Goal: Feedback & Contribution: Submit feedback/report problem

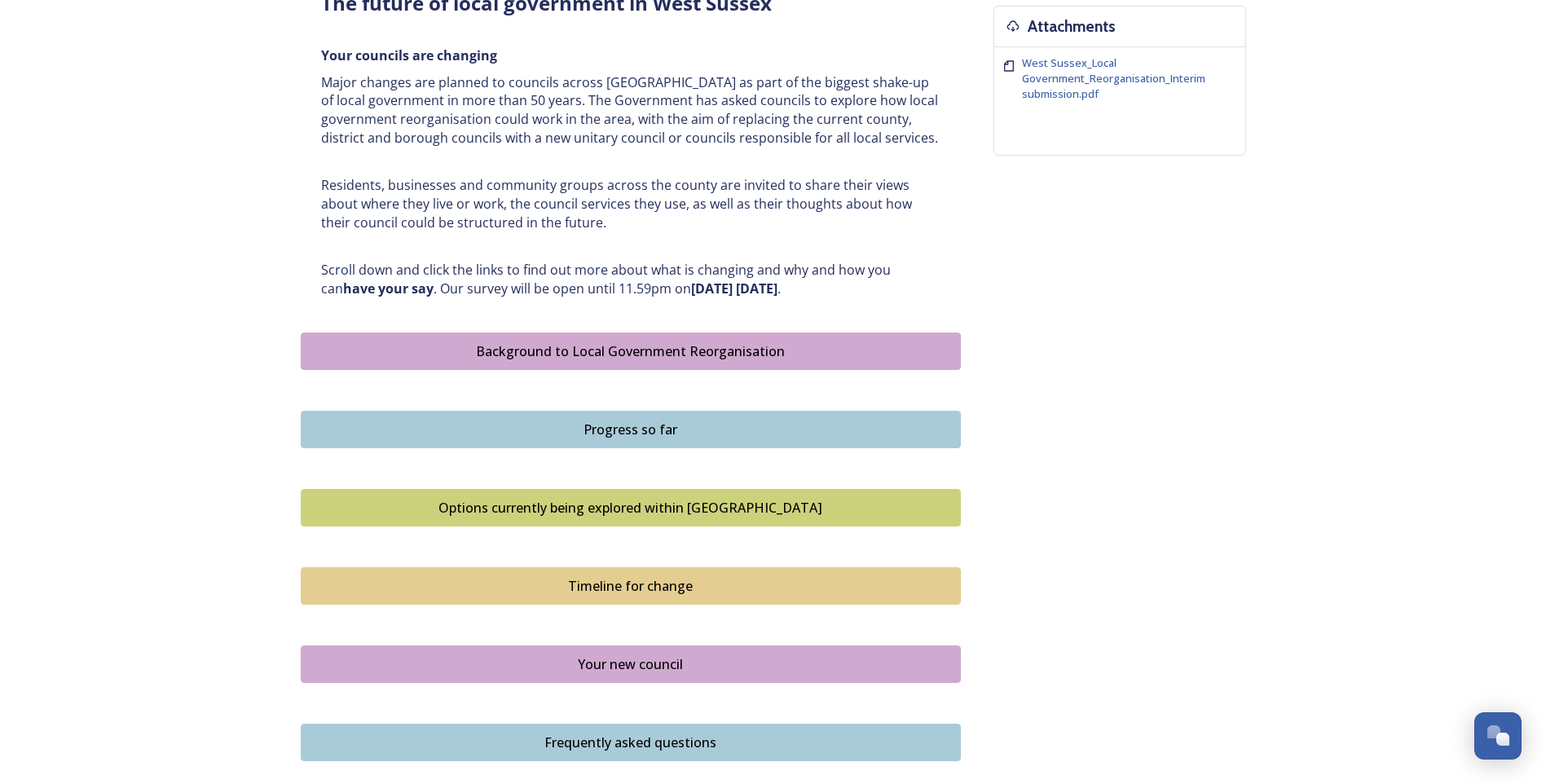
scroll to position [815, 0]
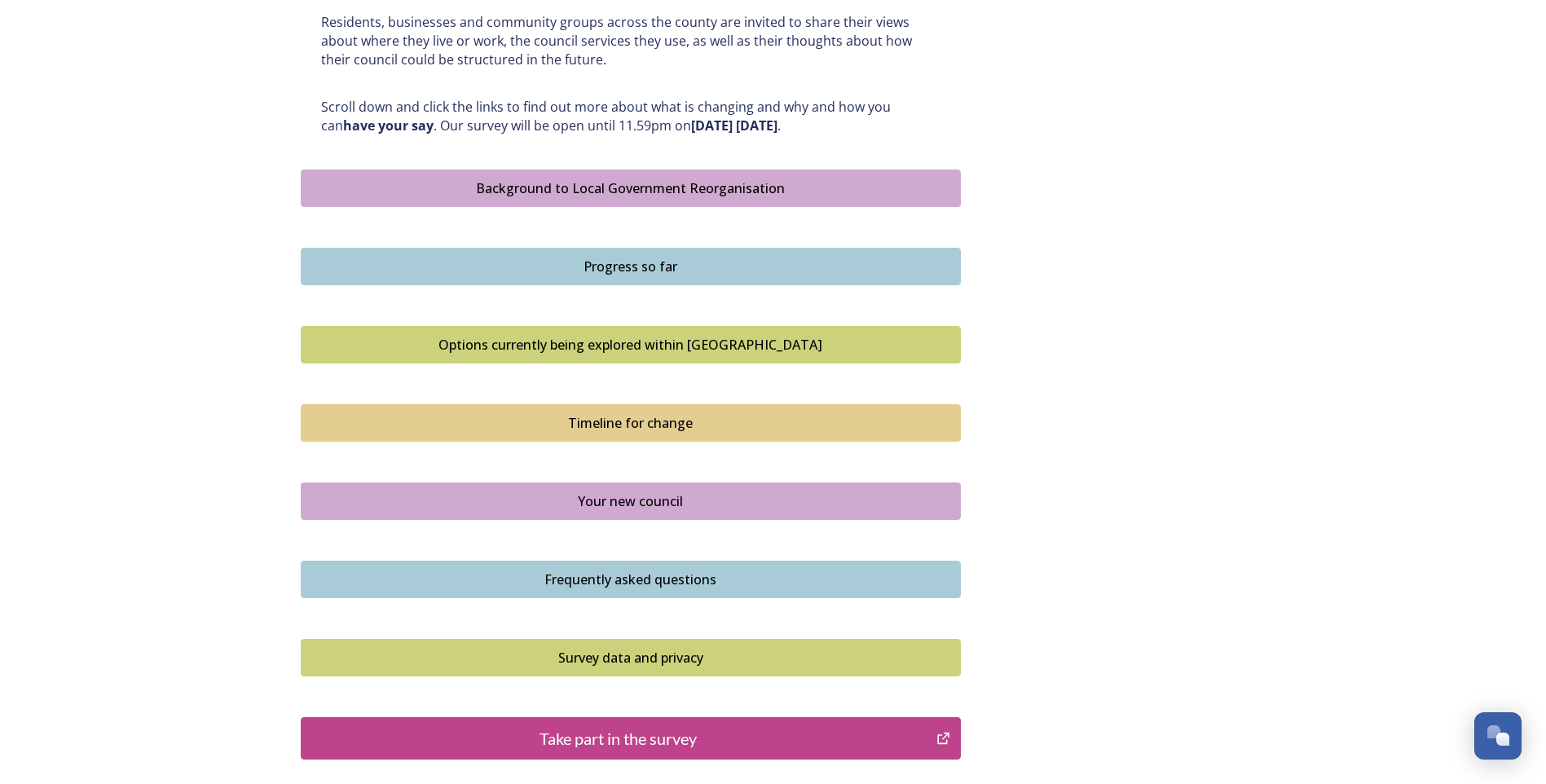
click at [664, 343] on div "Options currently being explored within [GEOGRAPHIC_DATA]" at bounding box center [631, 344] width 642 height 20
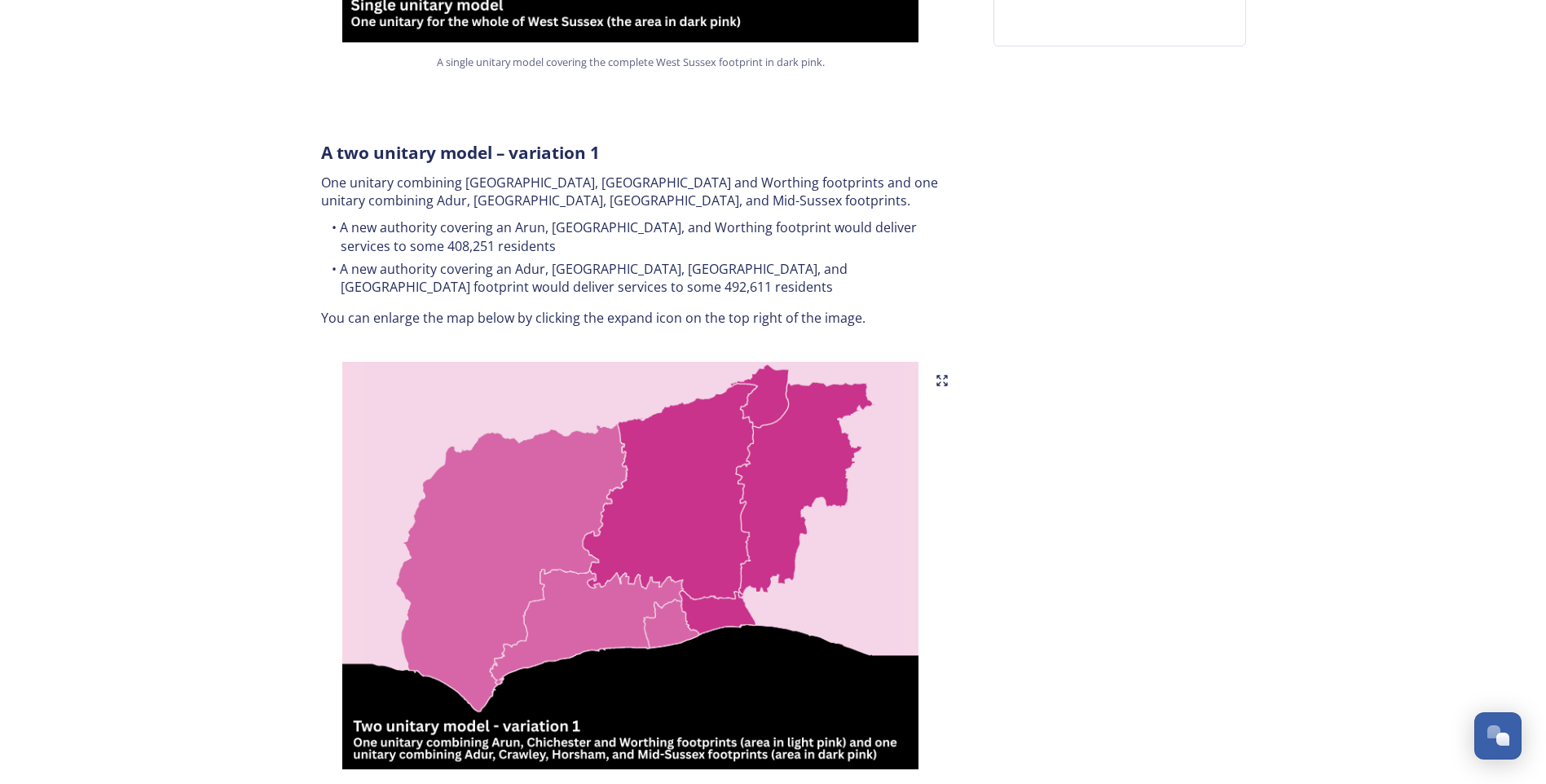
scroll to position [815, 0]
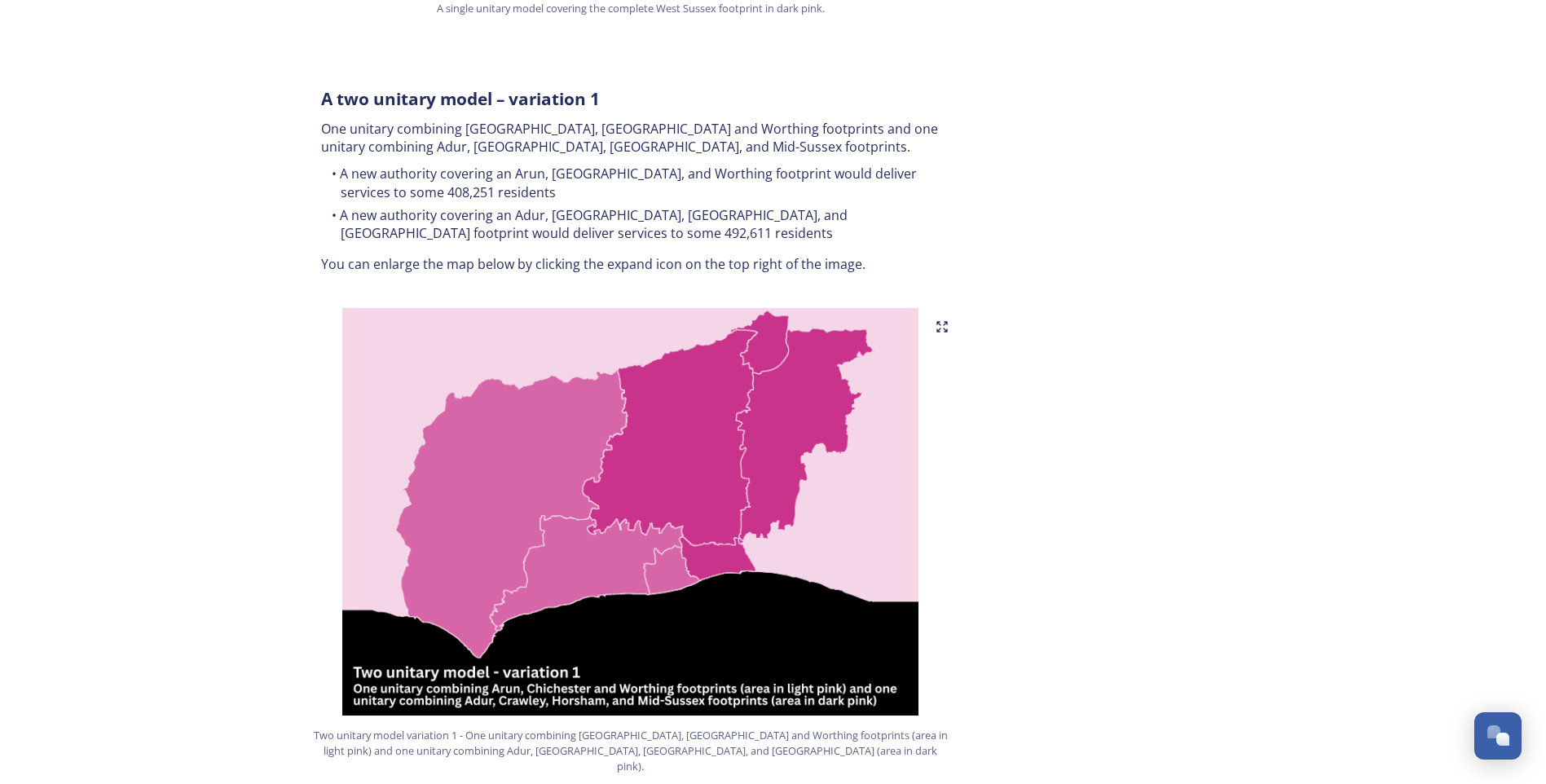
click at [575, 574] on img at bounding box center [631, 511] width 660 height 407
click at [501, 506] on img at bounding box center [631, 511] width 660 height 407
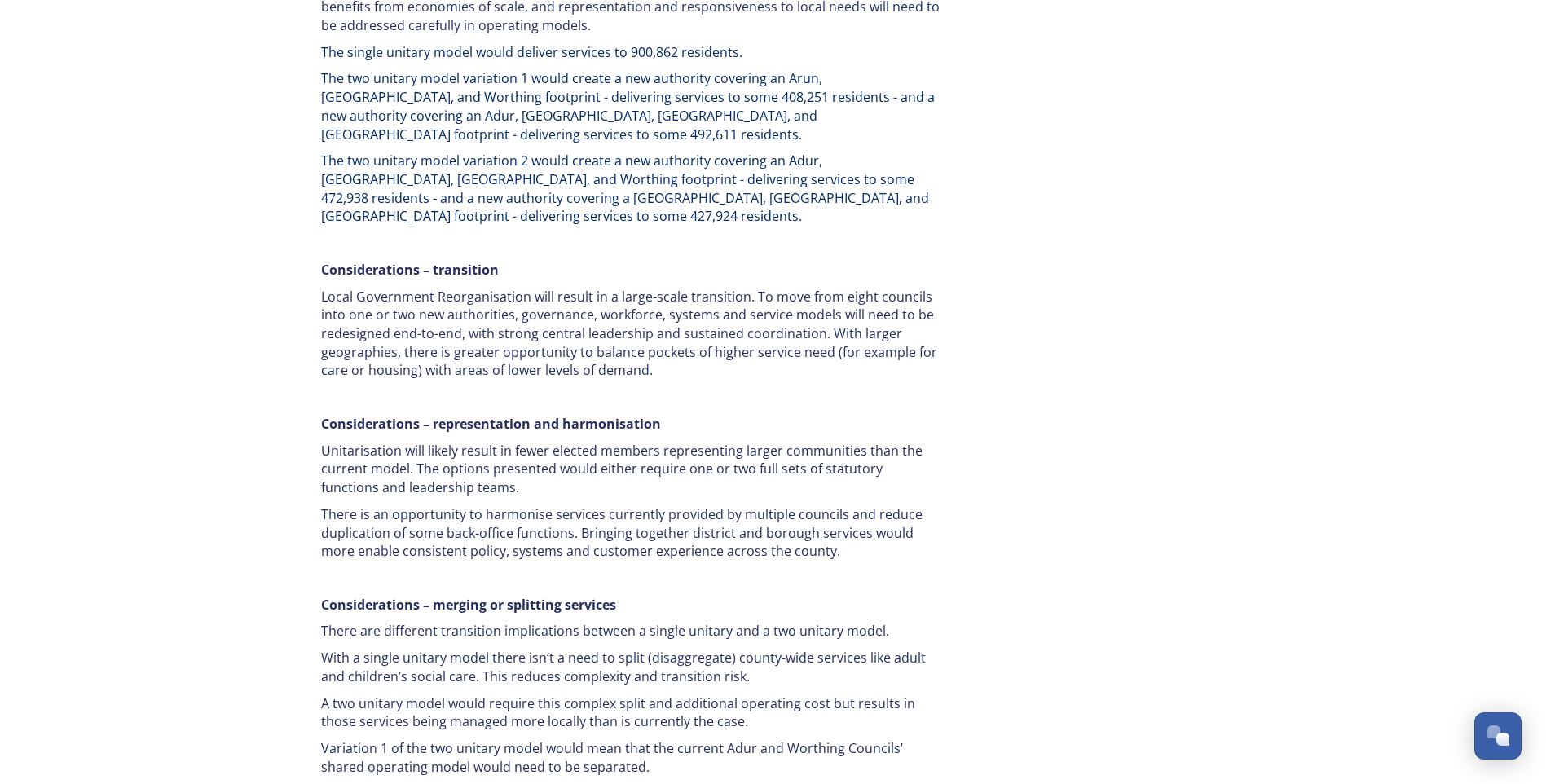
scroll to position [3059, 0]
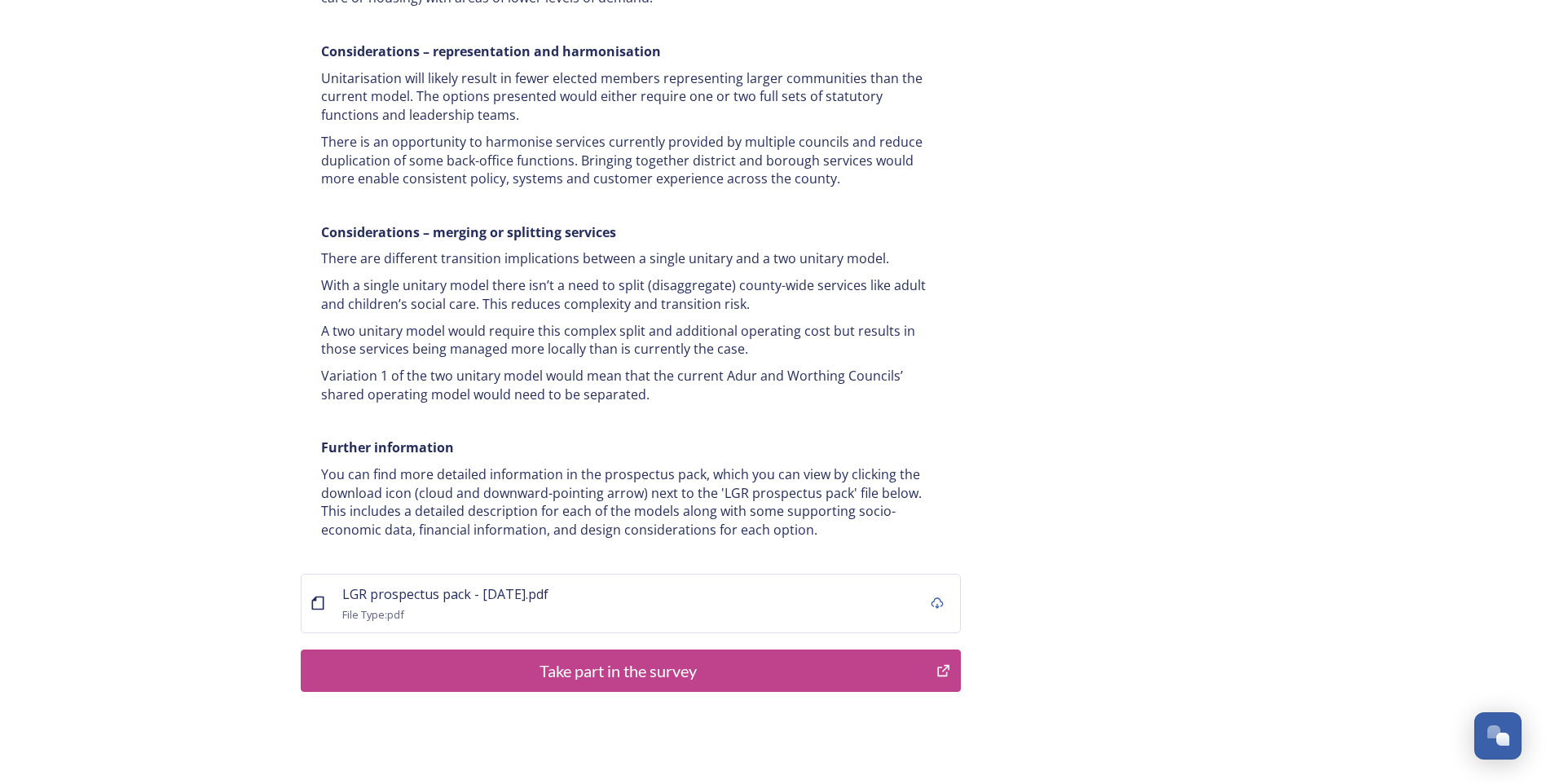
click at [642, 658] on div "Take part in the survey" at bounding box center [619, 670] width 619 height 24
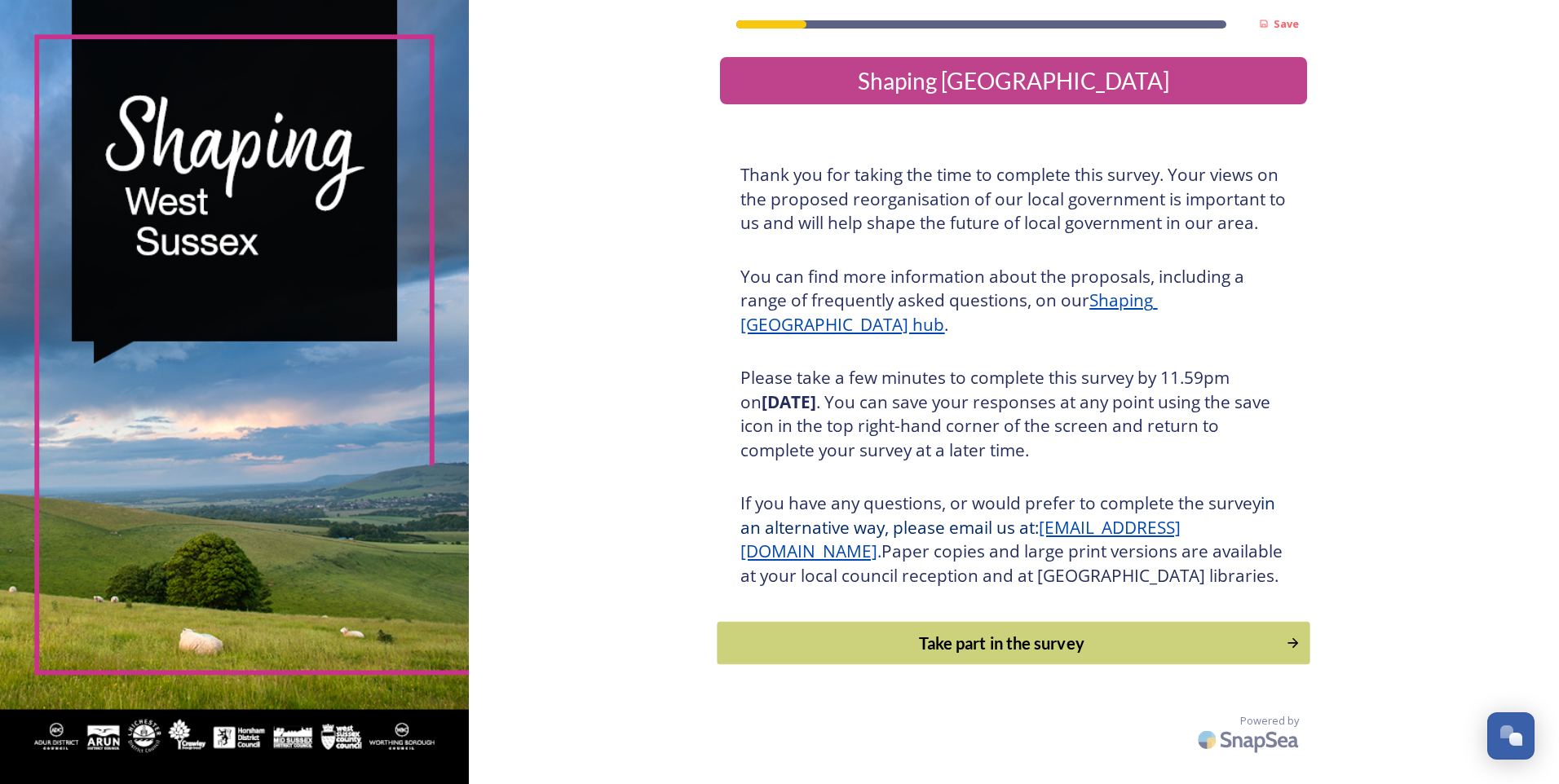
click at [890, 655] on div "Take part in the survey" at bounding box center [1002, 642] width 551 height 24
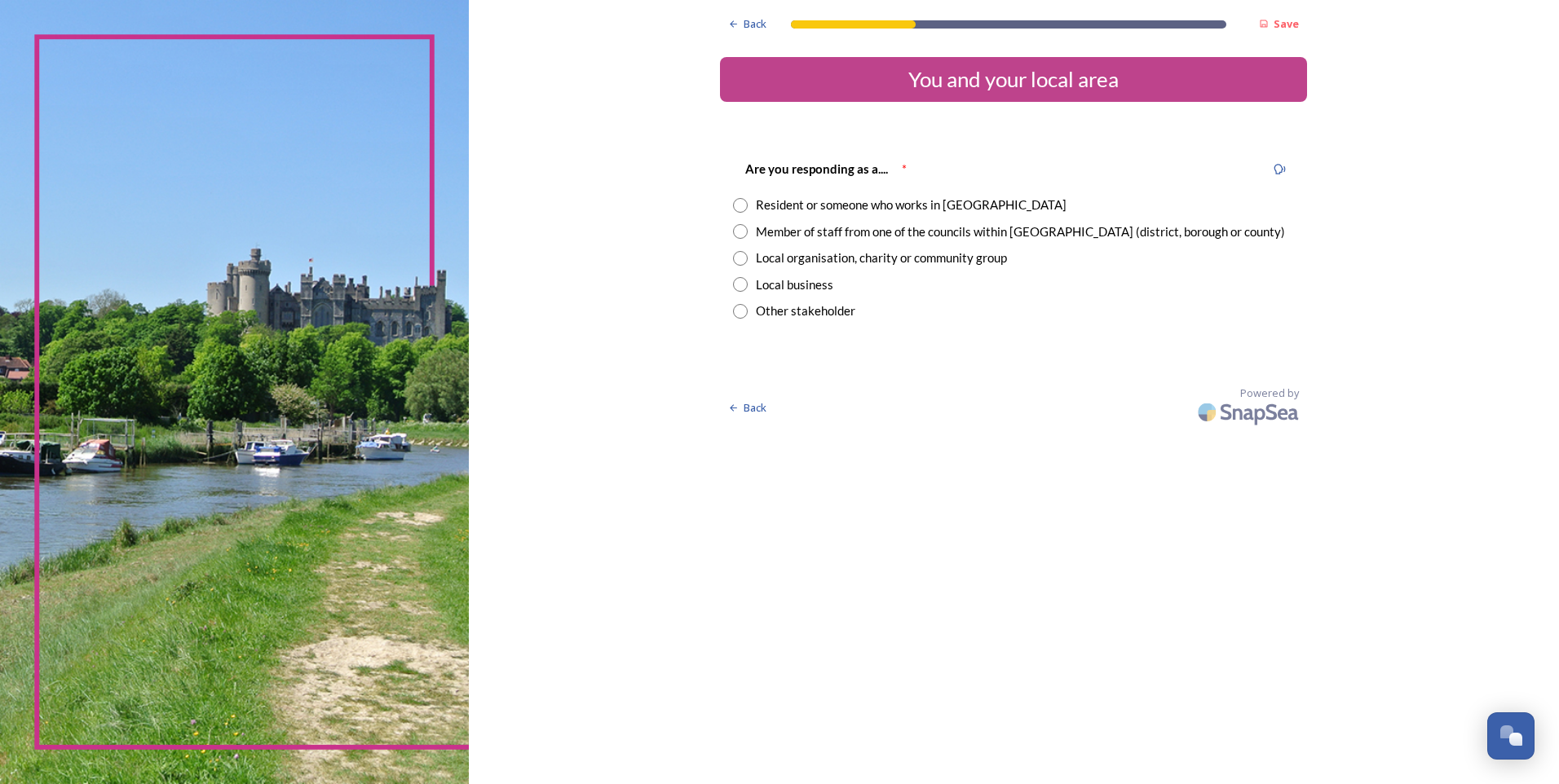
click at [740, 232] on input "radio" at bounding box center [740, 231] width 14 height 14
radio input "true"
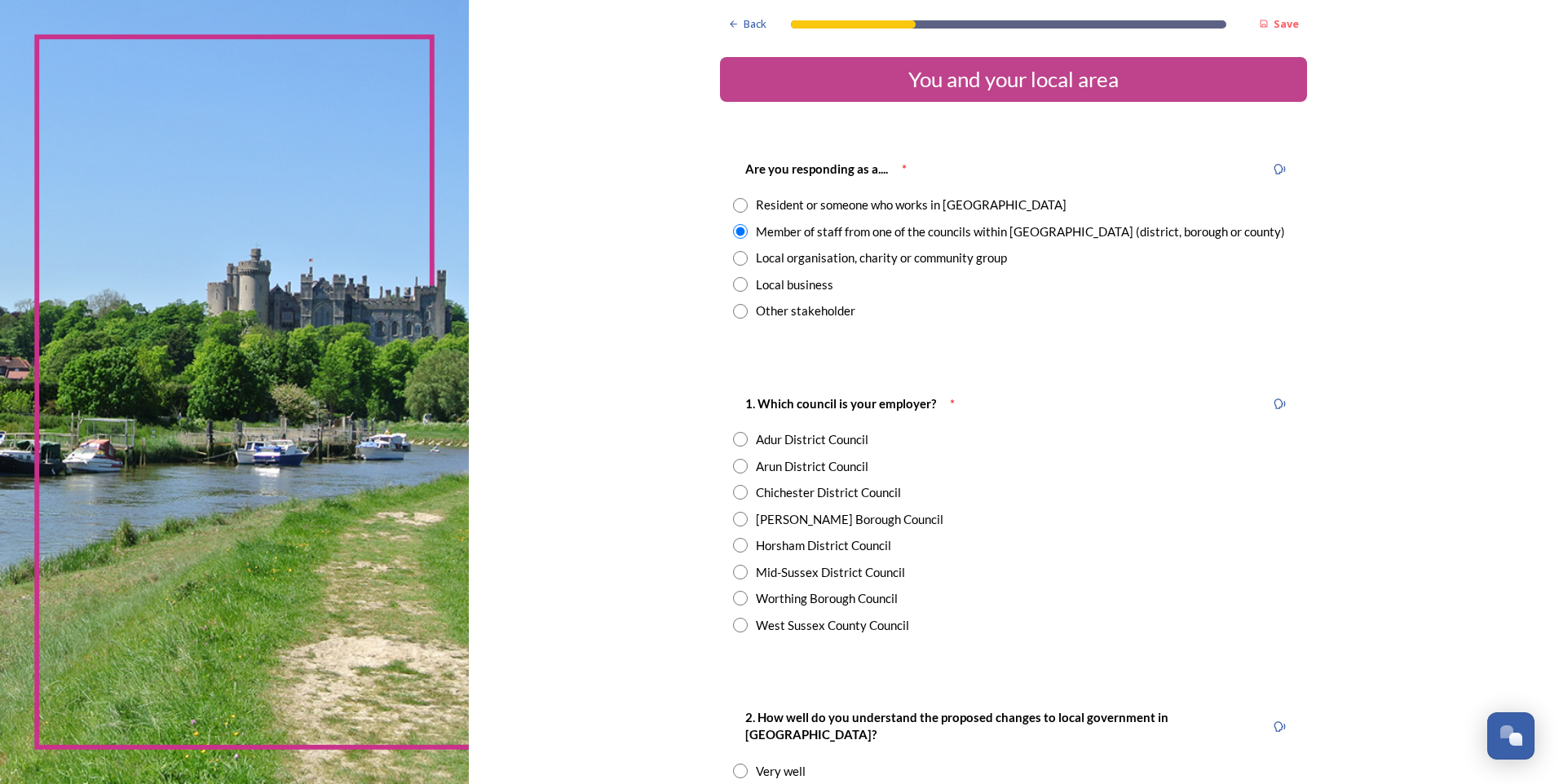
click at [735, 635] on div "1. Which council is your employer? * Adur District Council Arun District Counci…" at bounding box center [1013, 514] width 587 height 273
click at [737, 625] on input "radio" at bounding box center [740, 625] width 14 height 14
radio input "true"
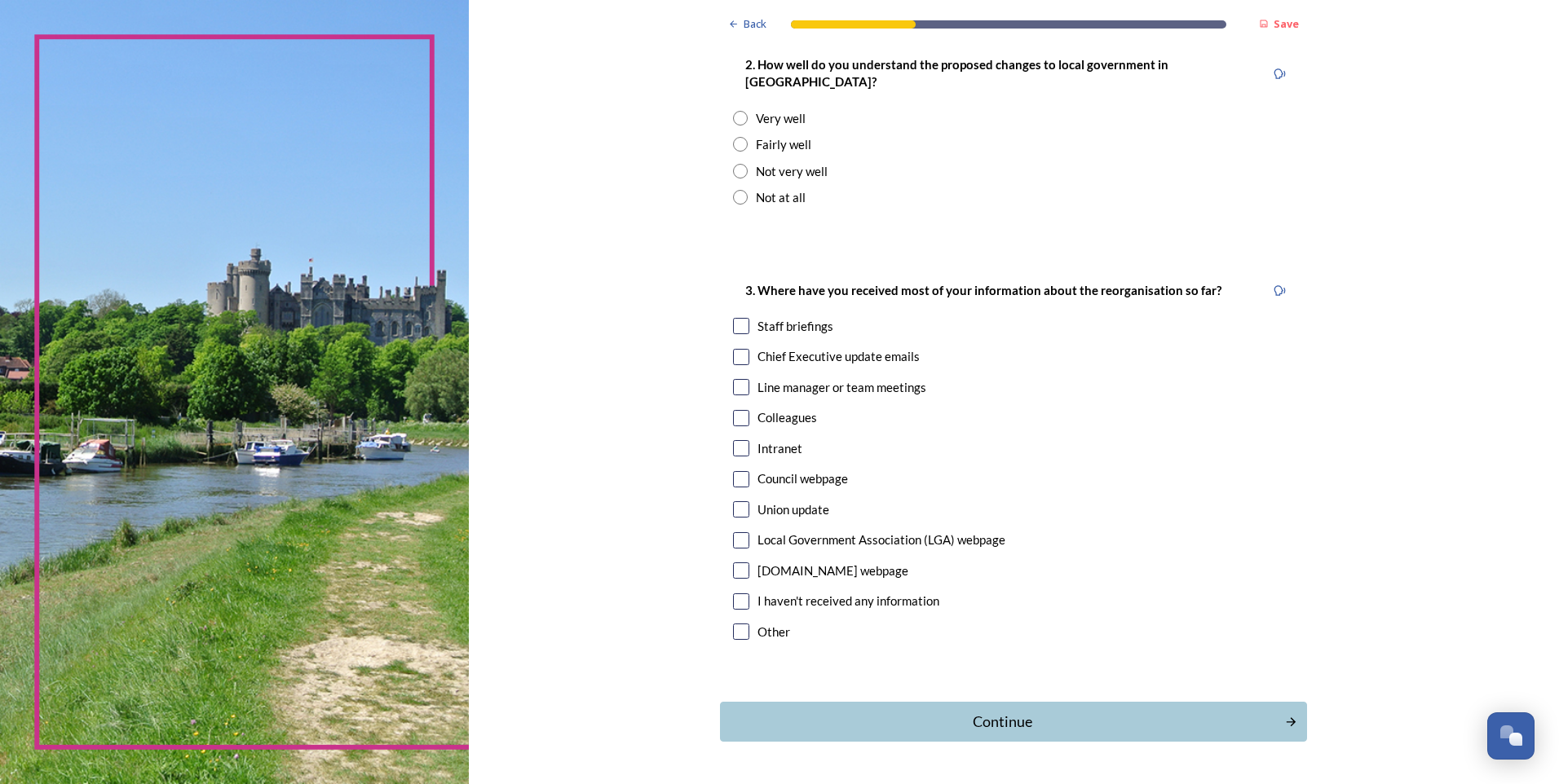
scroll to position [688, 0]
